Goal: Navigation & Orientation: Find specific page/section

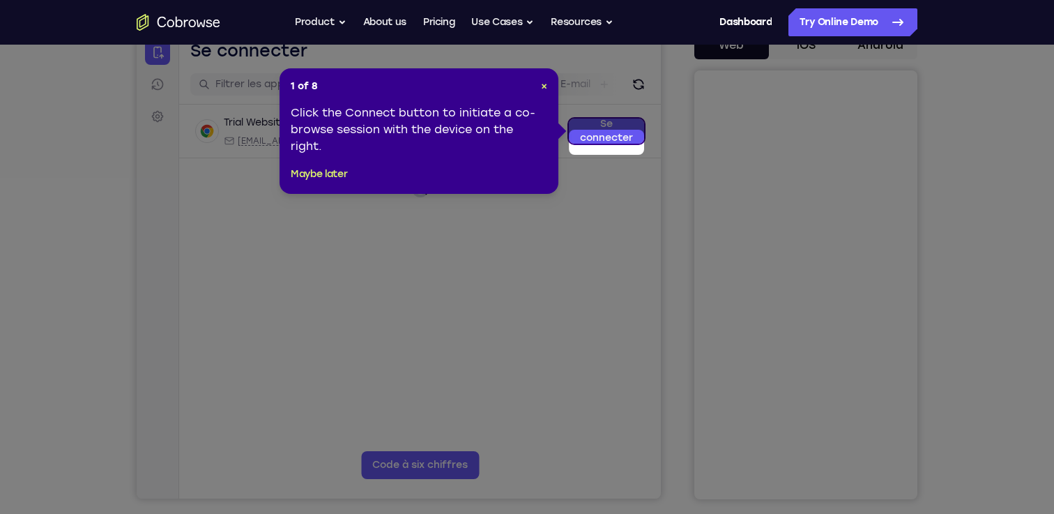
scroll to position [139, 0]
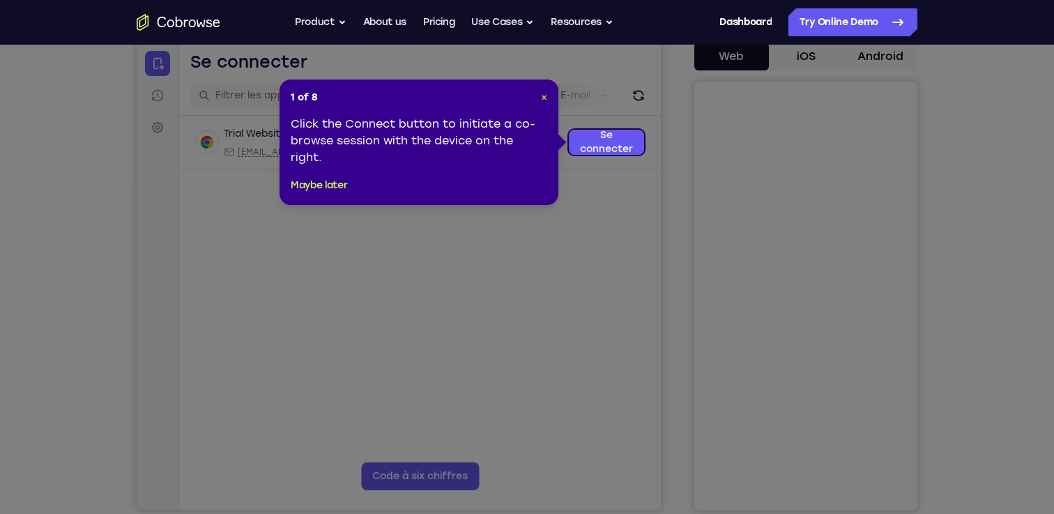
click at [543, 96] on span "×" at bounding box center [544, 97] width 6 height 12
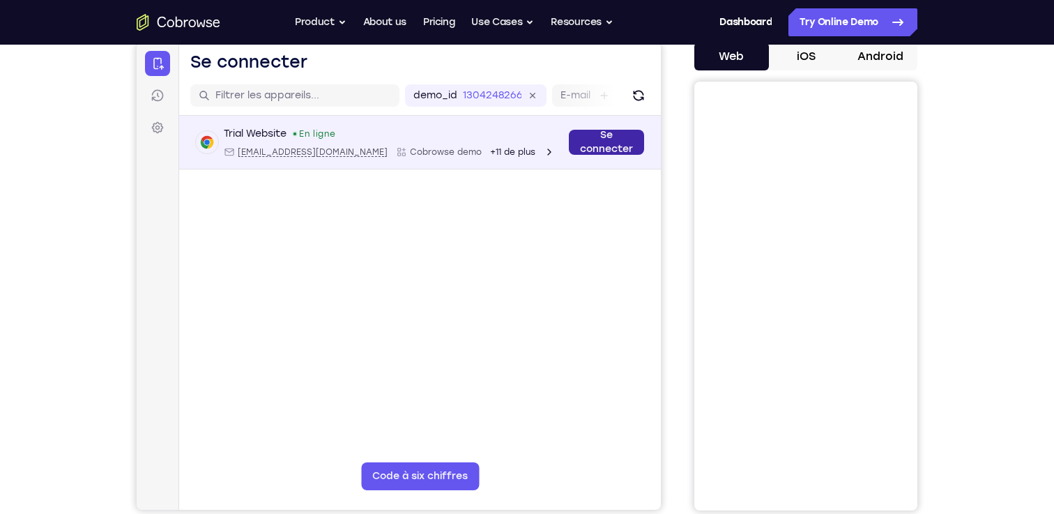
click at [587, 131] on link "Se connecter" at bounding box center [606, 142] width 75 height 25
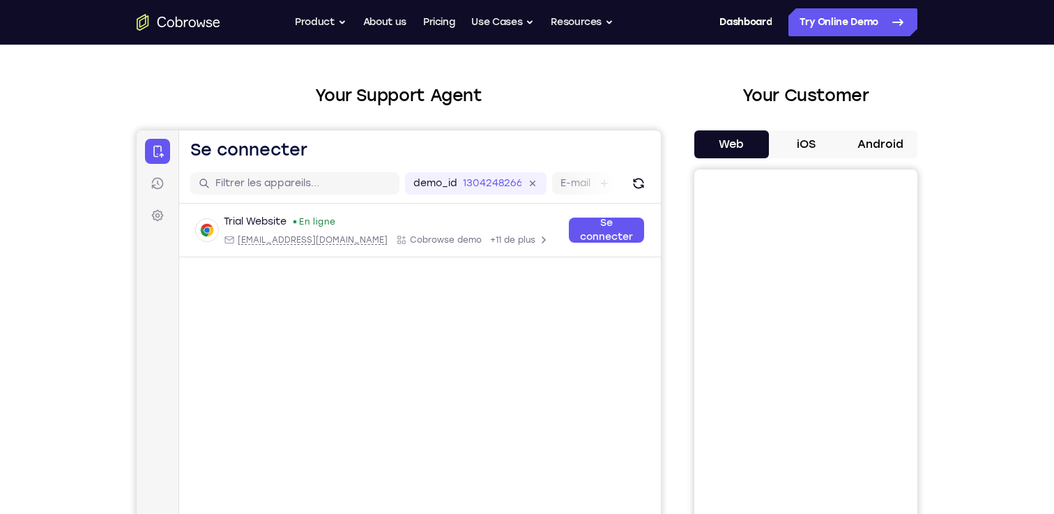
scroll to position [54, 0]
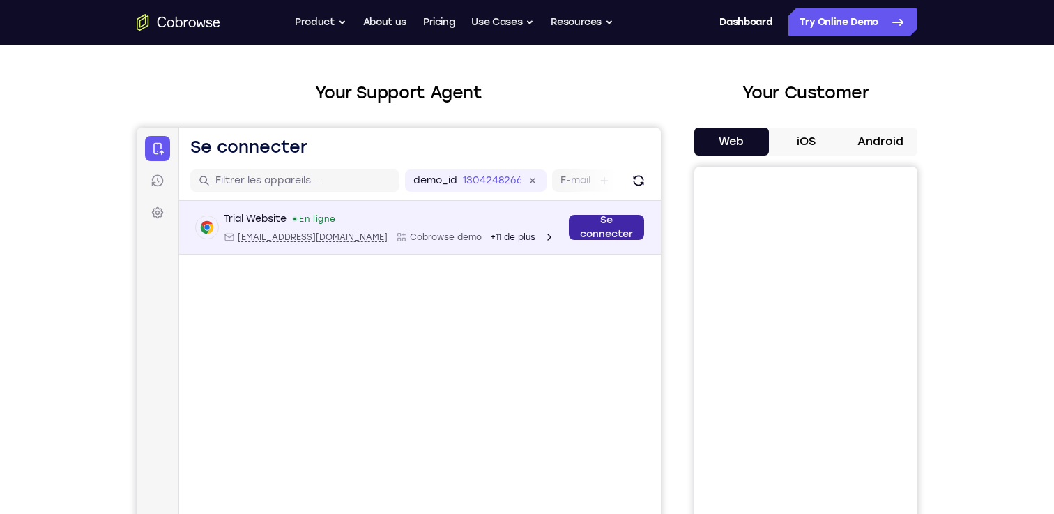
click at [586, 222] on link "Se connecter" at bounding box center [606, 227] width 75 height 25
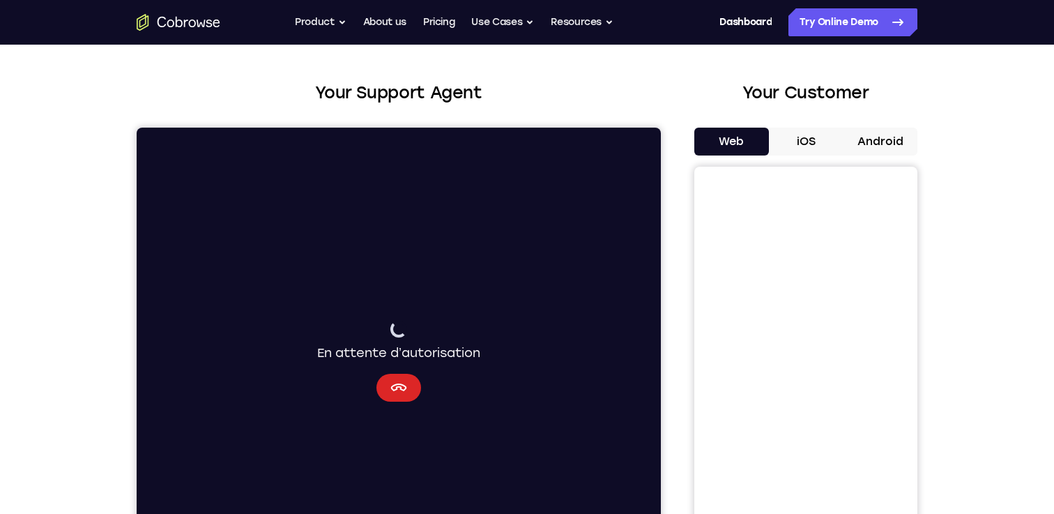
click at [393, 393] on icon "Annuler" at bounding box center [398, 387] width 17 height 17
